Goal: Task Accomplishment & Management: Use online tool/utility

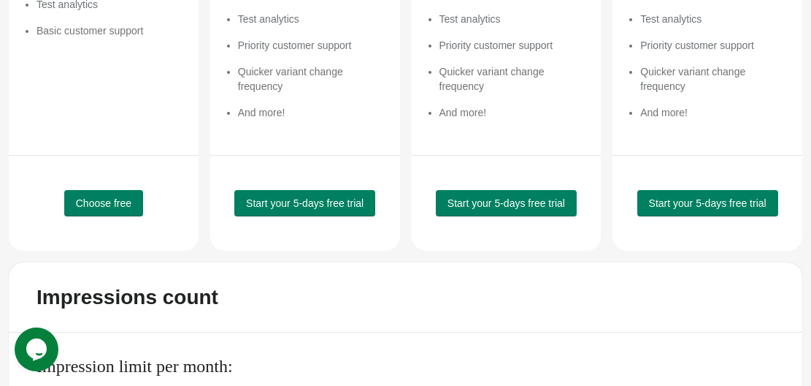
scroll to position [396, 0]
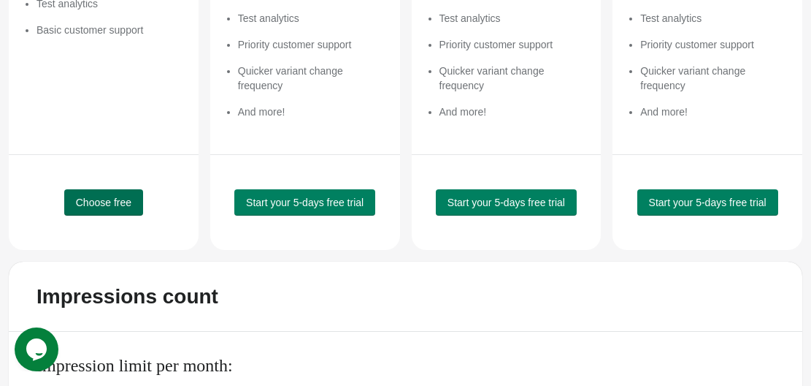
click at [114, 205] on span "Choose free" at bounding box center [103, 202] width 55 height 12
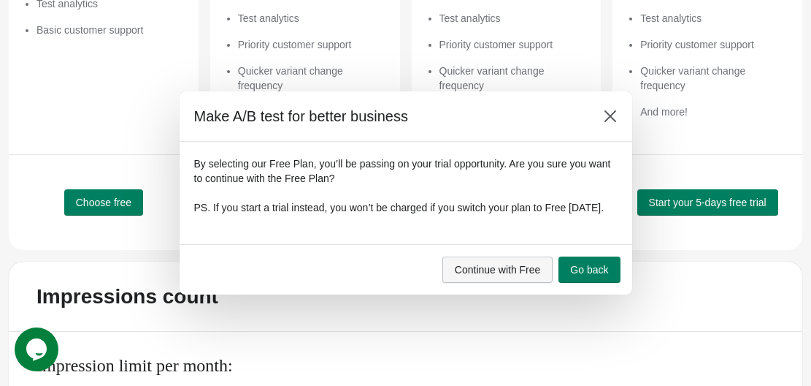
click at [532, 275] on span "Continue with Free" at bounding box center [498, 270] width 86 height 12
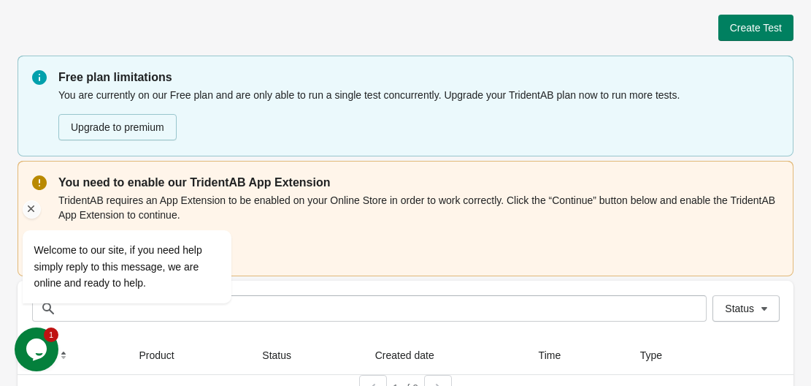
scroll to position [27, 0]
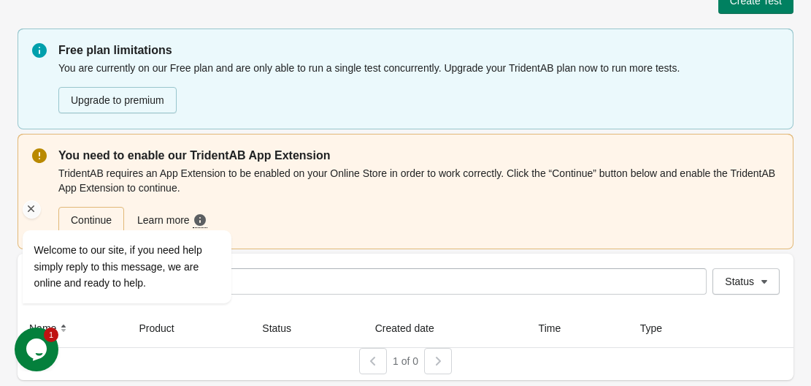
click at [100, 215] on div at bounding box center [147, 209] width 248 height 18
click at [32, 208] on icon "Chat attention grabber" at bounding box center [31, 208] width 13 height 13
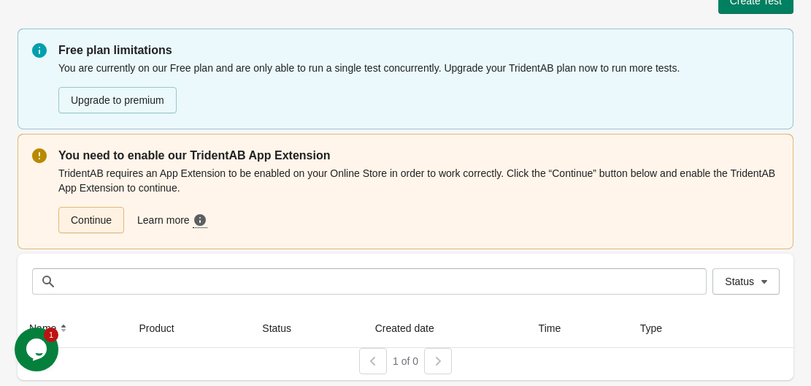
click at [112, 223] on link "Continue" at bounding box center [91, 220] width 66 height 26
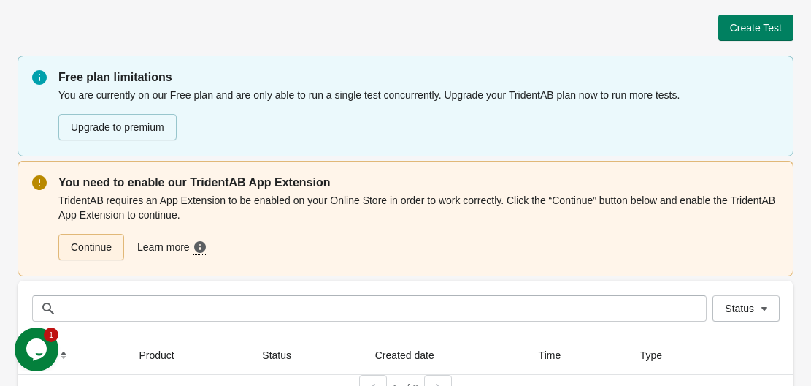
click at [87, 242] on link "Continue" at bounding box center [91, 247] width 66 height 26
click at [80, 244] on link "Continue" at bounding box center [91, 247] width 66 height 26
click at [729, 35] on button "Create Test" at bounding box center [756, 28] width 75 height 26
